Goal: Task Accomplishment & Management: Manage account settings

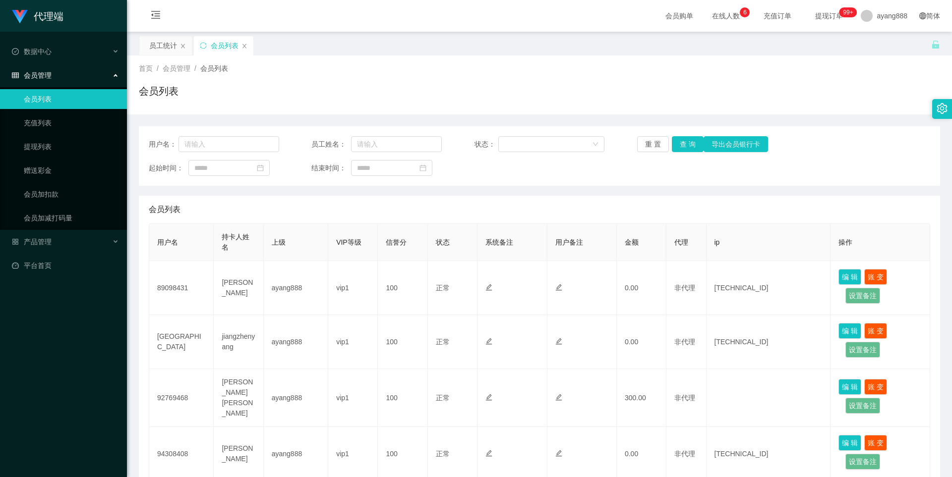
scroll to position [297, 0]
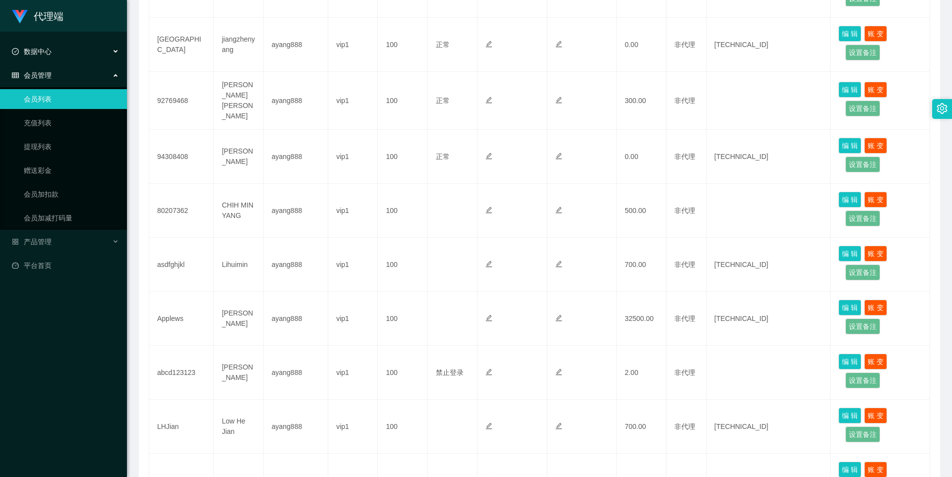
click at [49, 51] on span "数据中心" at bounding box center [32, 52] width 40 height 8
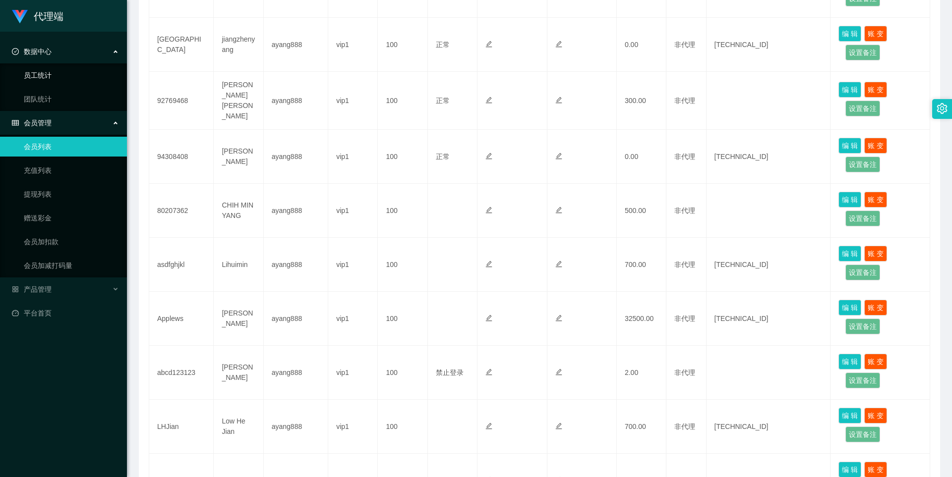
click at [48, 73] on link "员工统计" at bounding box center [71, 75] width 95 height 20
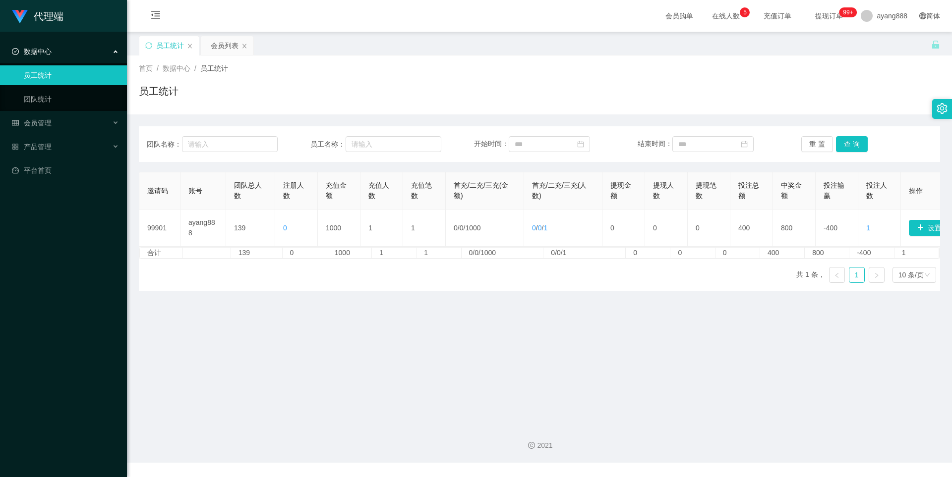
click at [24, 80] on link "员工统计" at bounding box center [71, 75] width 95 height 20
click at [34, 56] on span "数据中心" at bounding box center [32, 52] width 40 height 8
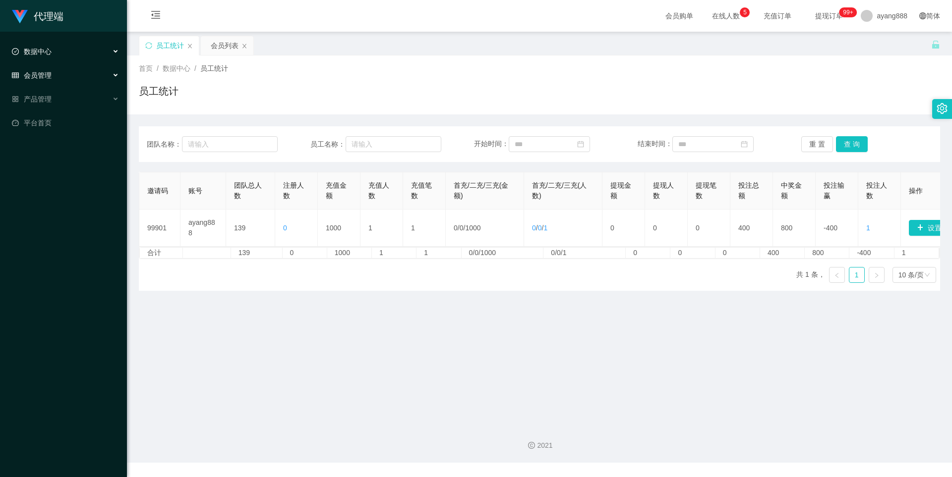
click at [52, 71] on div "会员管理" at bounding box center [63, 75] width 127 height 20
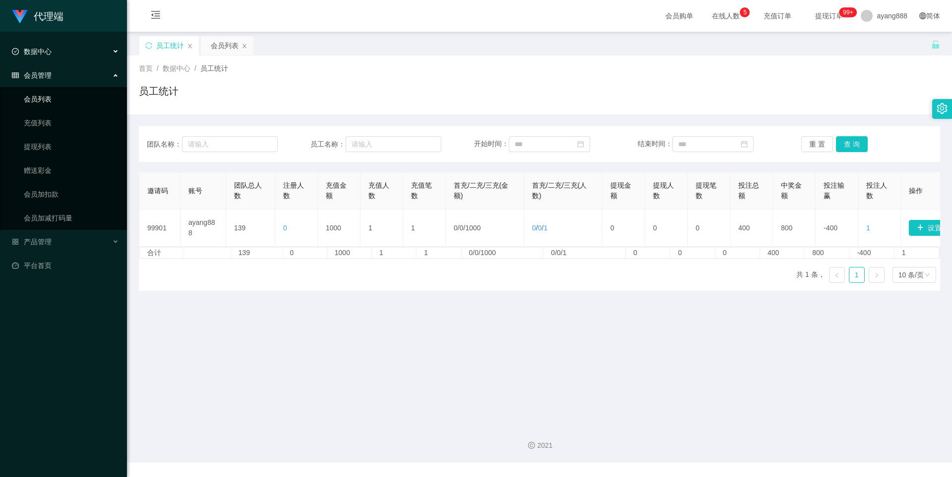
click at [60, 99] on link "会员列表" at bounding box center [71, 99] width 95 height 20
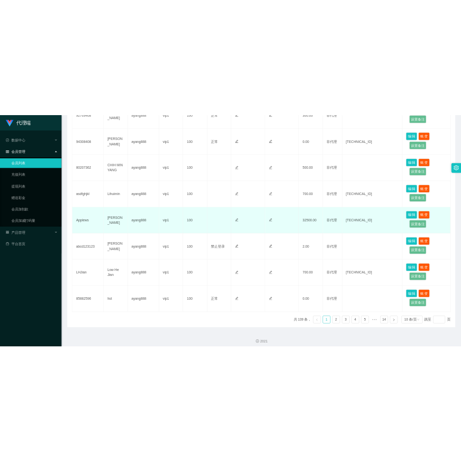
scroll to position [397, 0]
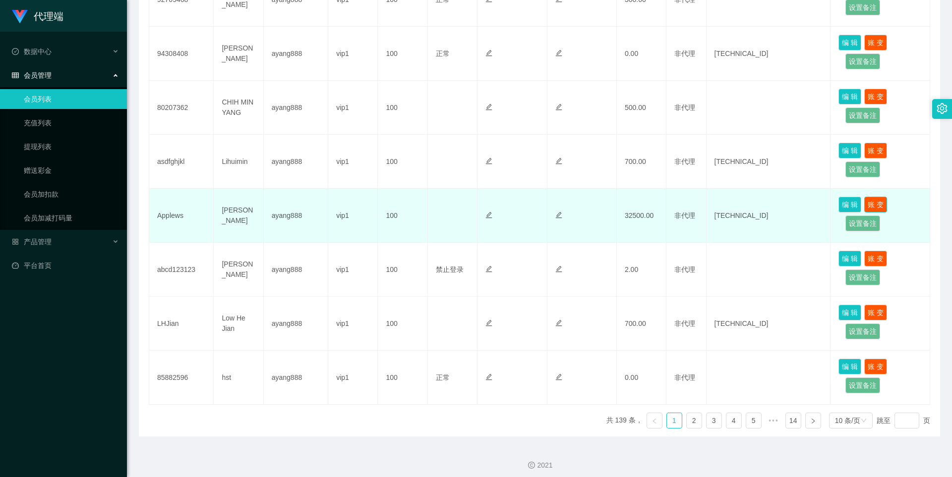
click at [873, 209] on button "账 变" at bounding box center [875, 205] width 23 height 16
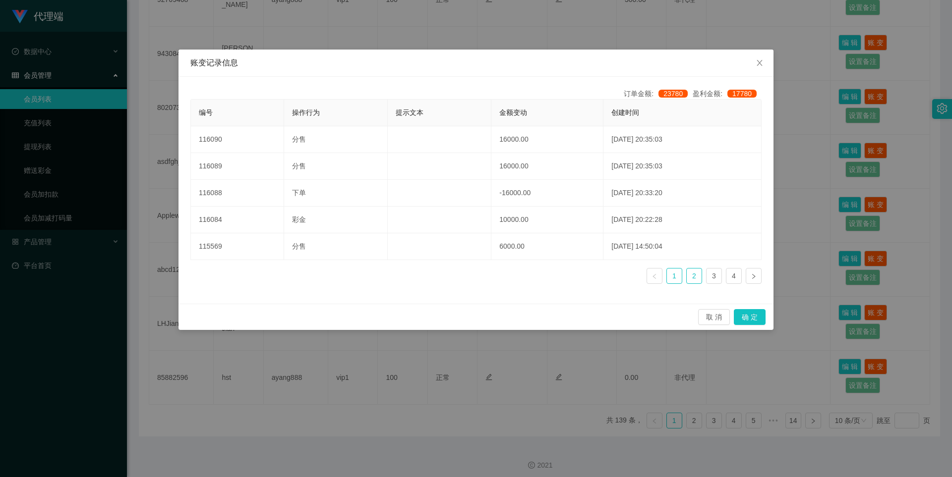
click at [693, 275] on link "2" at bounding box center [694, 276] width 15 height 15
click at [675, 275] on link "1" at bounding box center [674, 276] width 15 height 15
click at [700, 274] on link "2" at bounding box center [694, 276] width 15 height 15
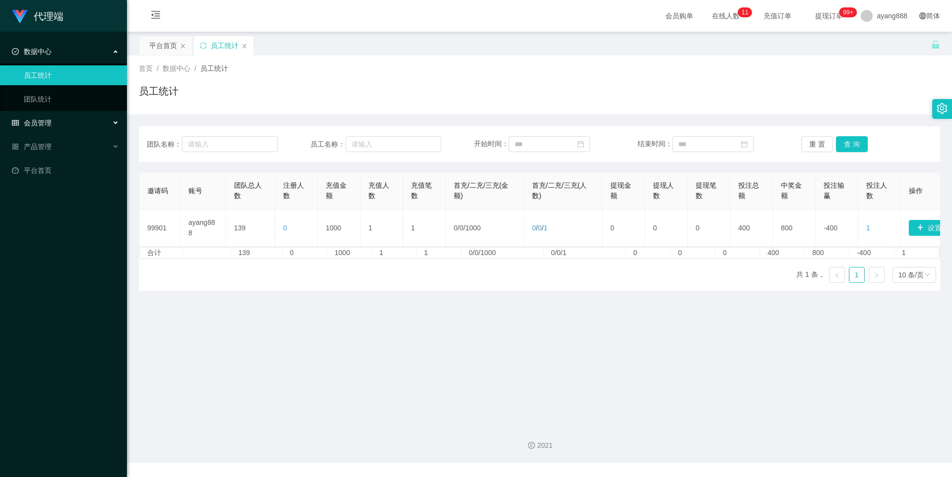
click at [55, 121] on div "会员管理" at bounding box center [63, 123] width 127 height 20
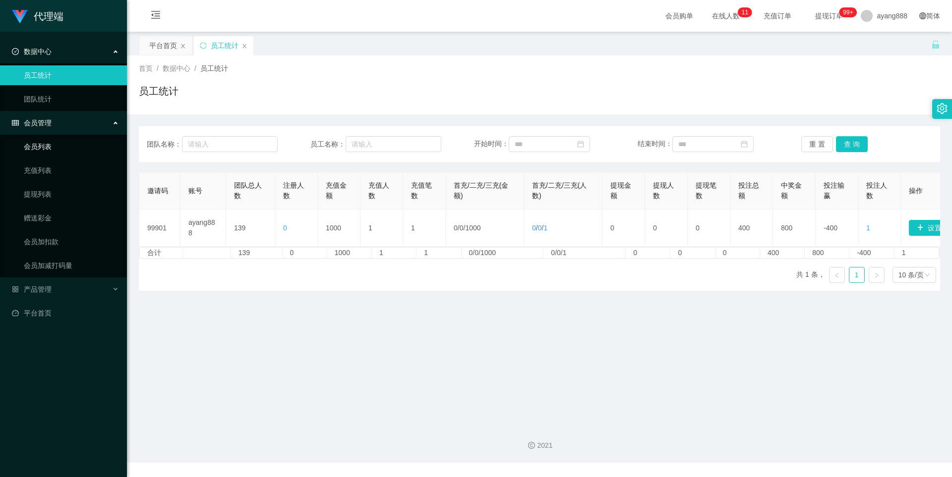
click at [52, 148] on link "会员列表" at bounding box center [71, 147] width 95 height 20
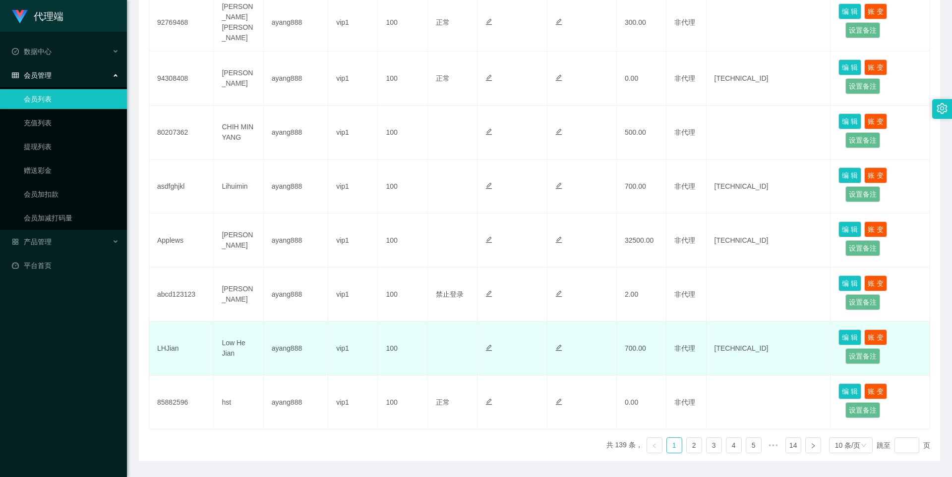
scroll to position [402, 0]
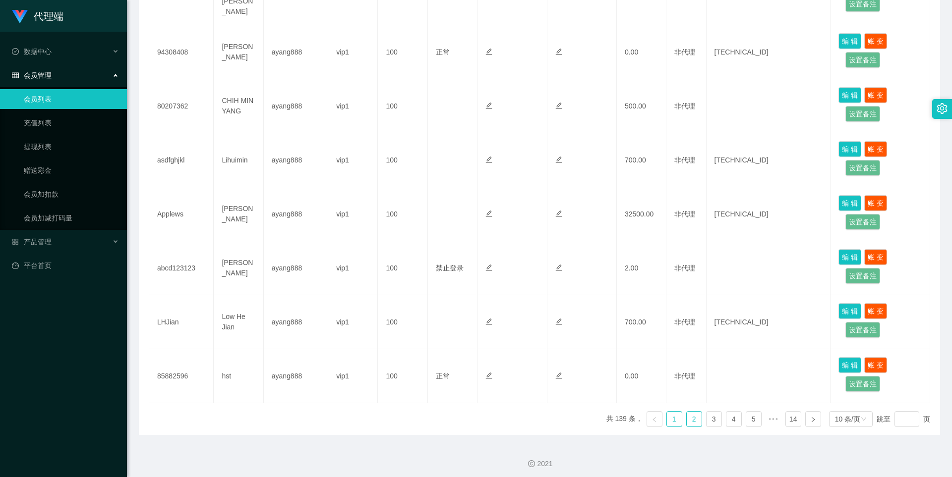
click at [687, 416] on link "2" at bounding box center [694, 419] width 15 height 15
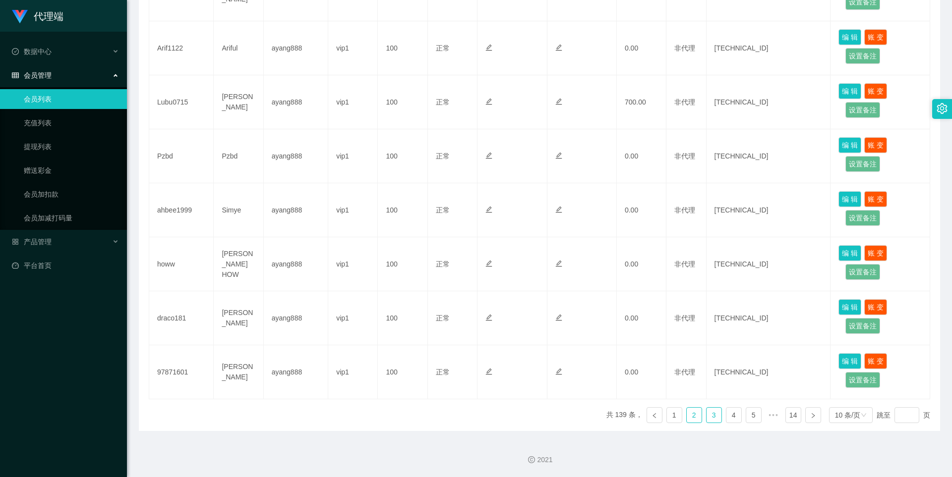
click at [706, 415] on link "3" at bounding box center [713, 415] width 15 height 15
click at [726, 415] on link "4" at bounding box center [733, 415] width 15 height 15
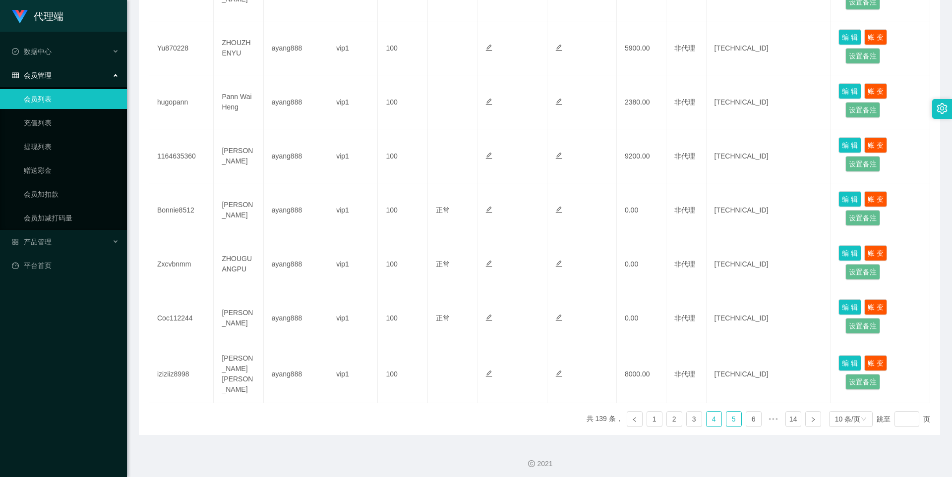
click at [726, 418] on link "5" at bounding box center [733, 419] width 15 height 15
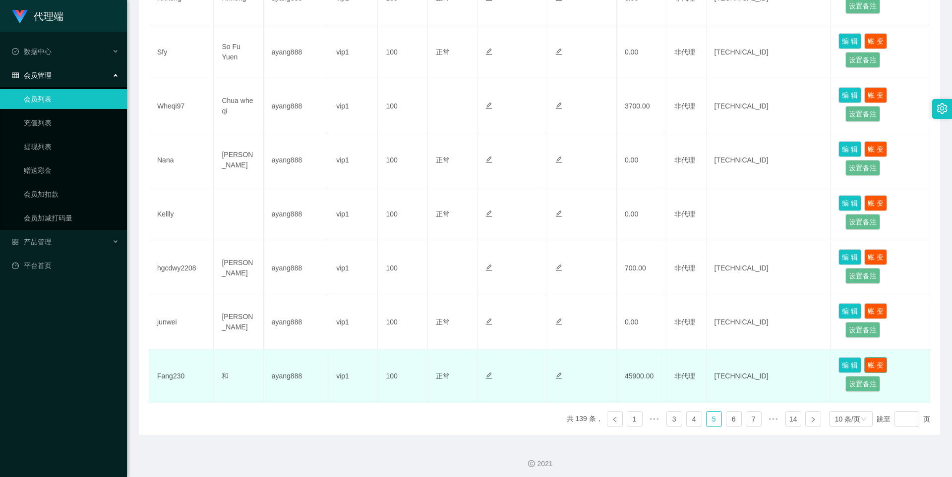
click at [871, 361] on button "账 变" at bounding box center [875, 365] width 23 height 16
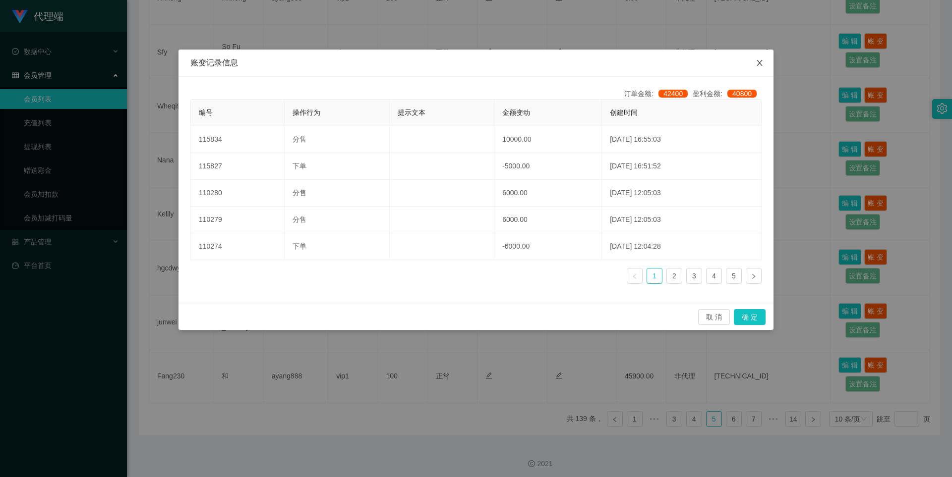
click at [758, 62] on icon "图标: close" at bounding box center [758, 63] width 5 height 6
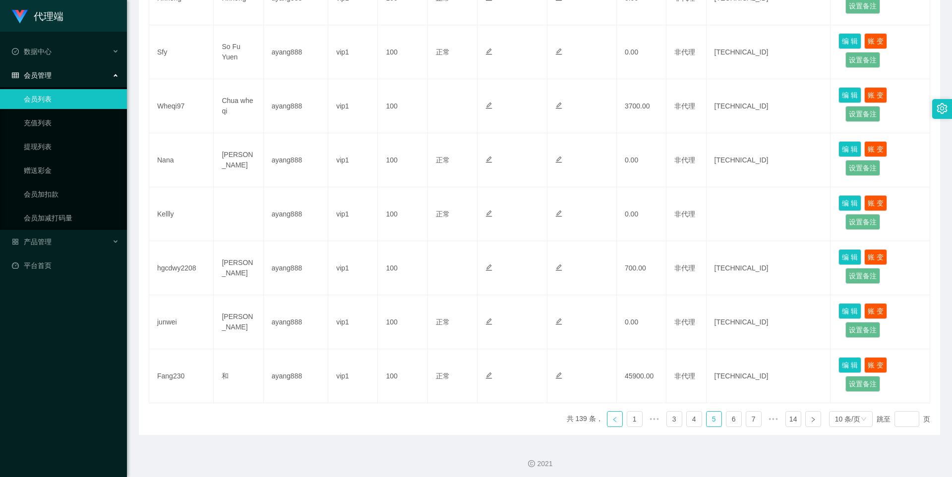
click at [612, 418] on icon "图标: left" at bounding box center [615, 420] width 6 height 6
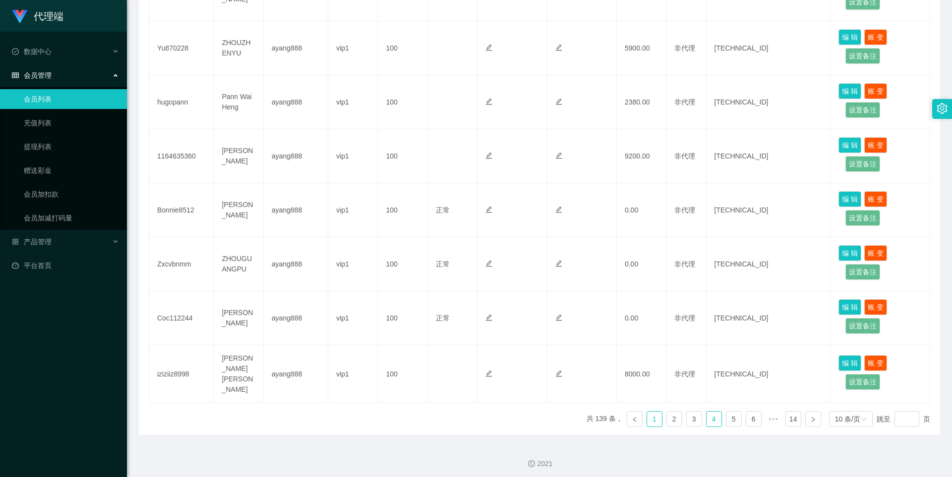
click at [647, 414] on link "1" at bounding box center [654, 419] width 15 height 15
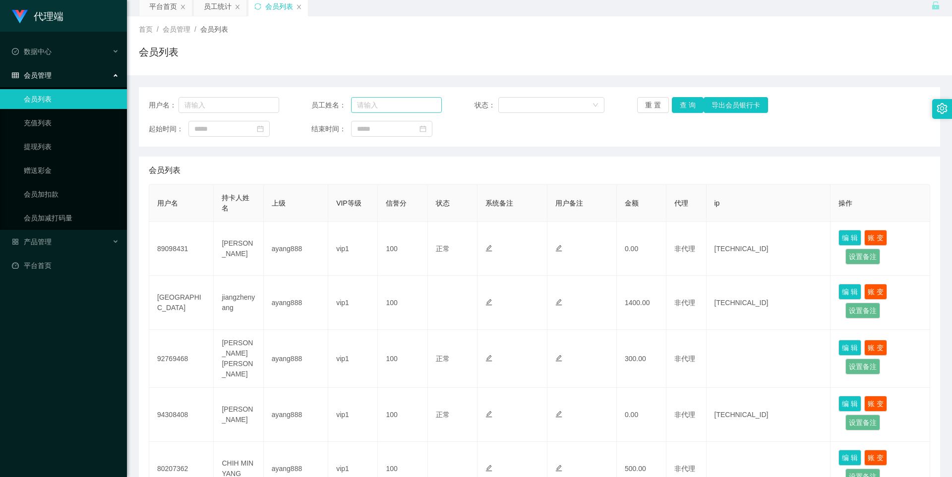
scroll to position [0, 0]
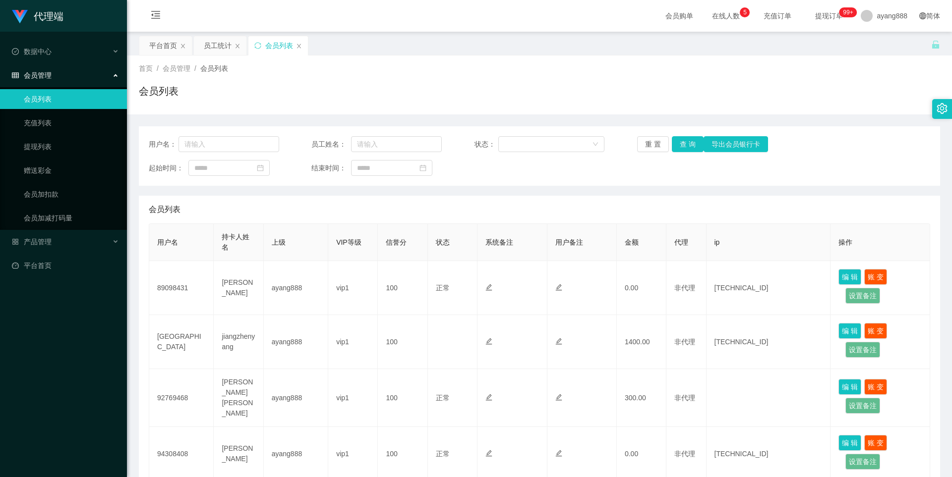
click at [65, 74] on div "会员管理" at bounding box center [63, 75] width 127 height 20
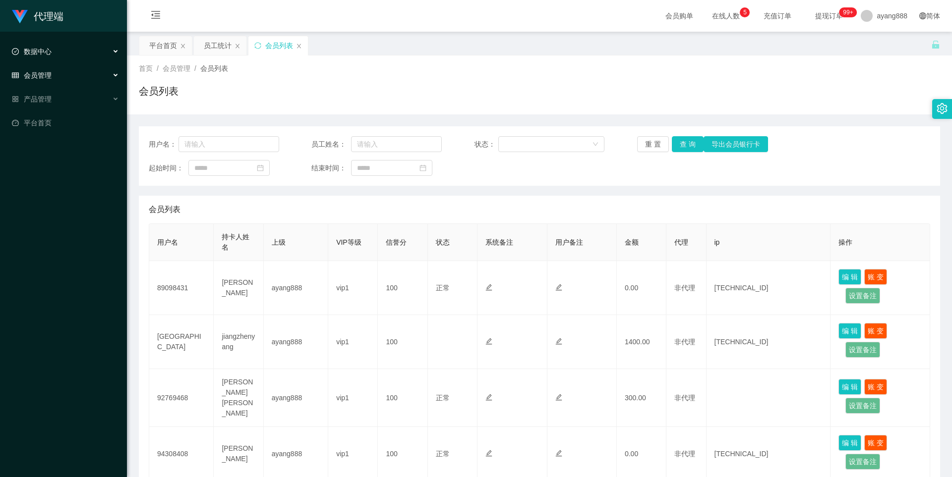
click at [57, 48] on div "数据中心" at bounding box center [63, 52] width 127 height 20
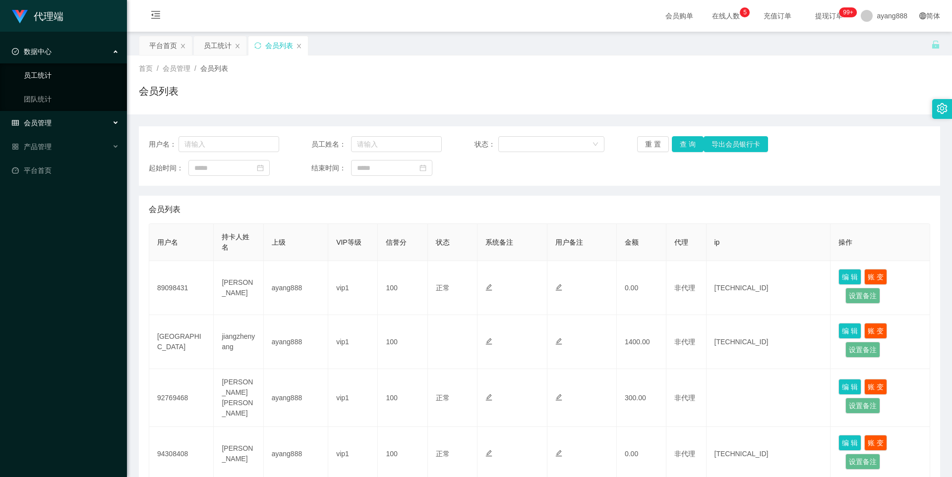
click at [50, 74] on link "员工统计" at bounding box center [71, 75] width 95 height 20
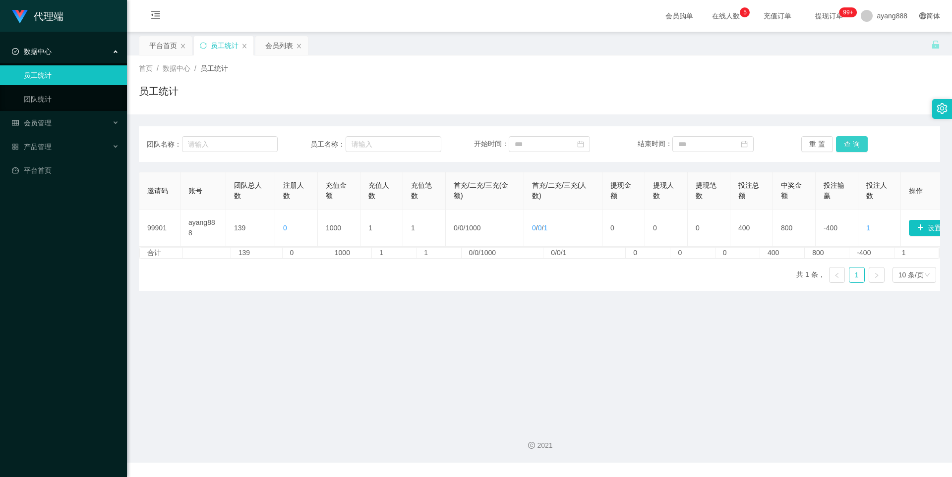
click at [858, 144] on button "查 询" at bounding box center [852, 144] width 32 height 16
